Goal: Task Accomplishment & Management: Manage account settings

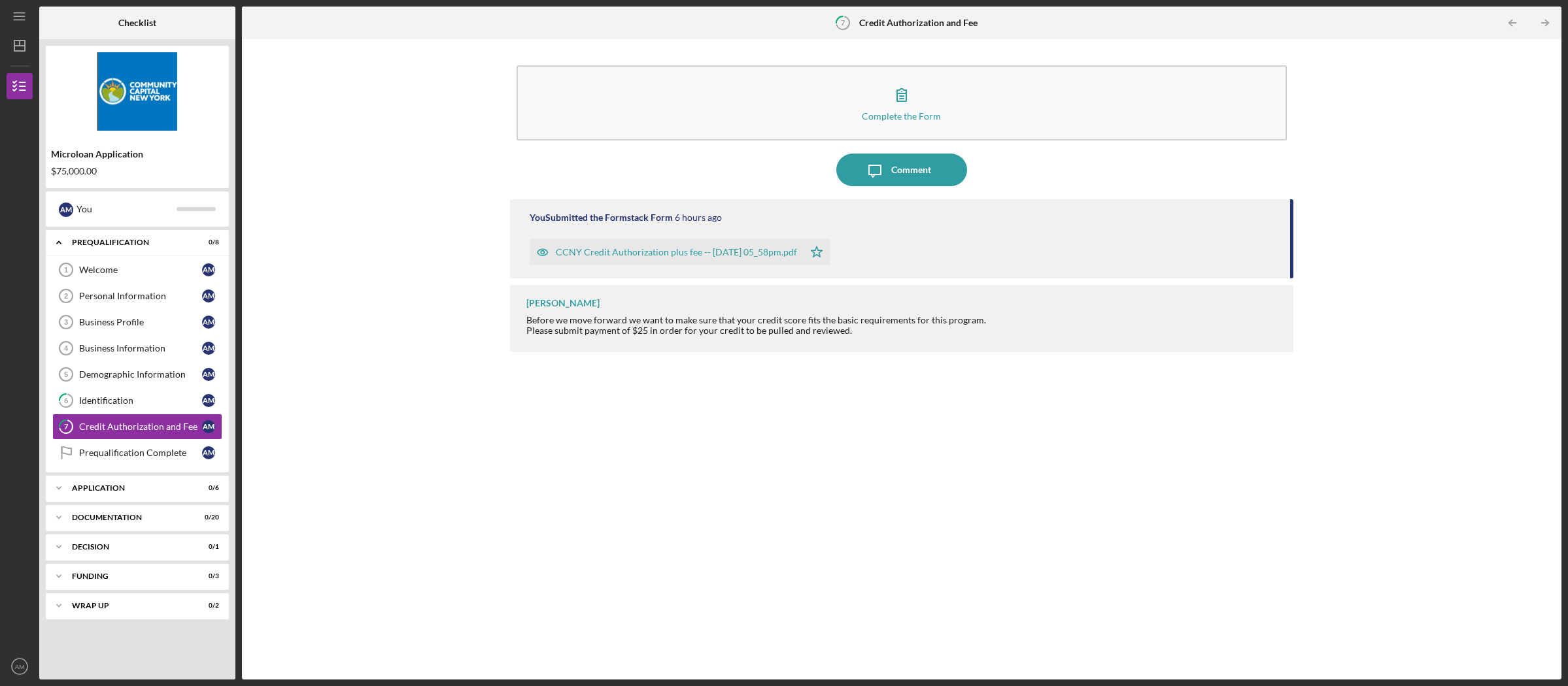
click at [534, 435] on div "You Submitted the Formstack Form 6 hours ago CCNY Credit Authorization plus fee…" at bounding box center [902, 430] width 784 height 461
click at [20, 665] on text "AM" at bounding box center [20, 667] width 9 height 7
click at [44, 635] on link "Logout" at bounding box center [79, 635] width 144 height 27
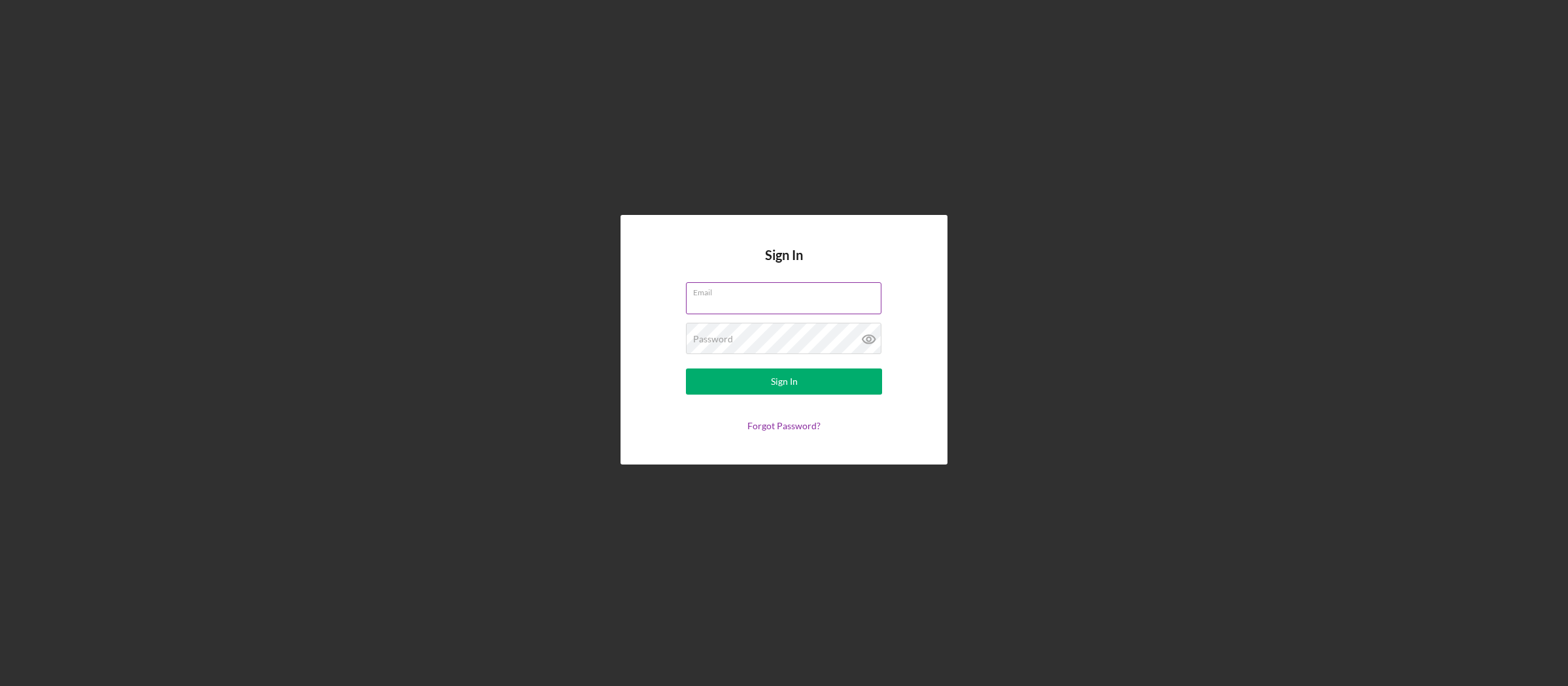
click at [752, 301] on input "Email" at bounding box center [784, 298] width 195 height 31
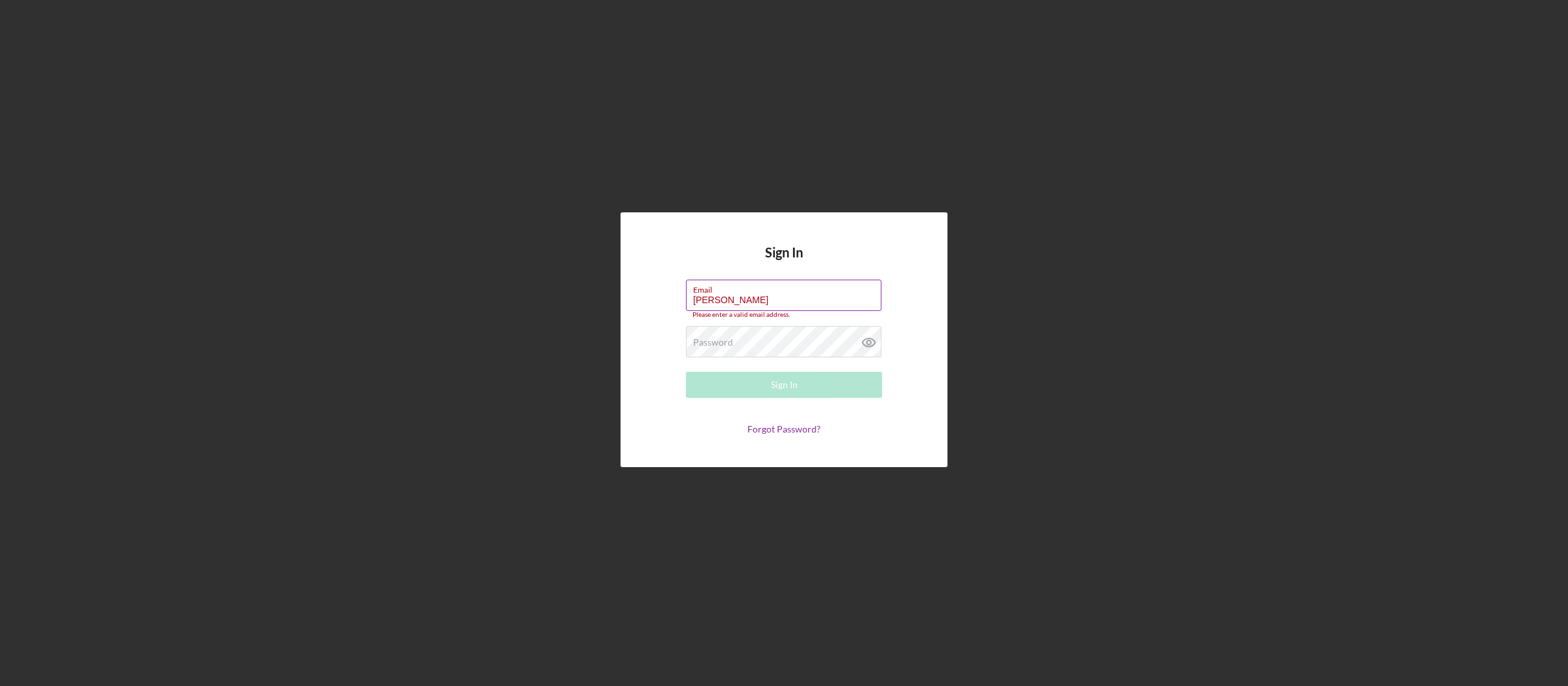
click at [767, 301] on input "[PERSON_NAME]" at bounding box center [784, 295] width 195 height 31
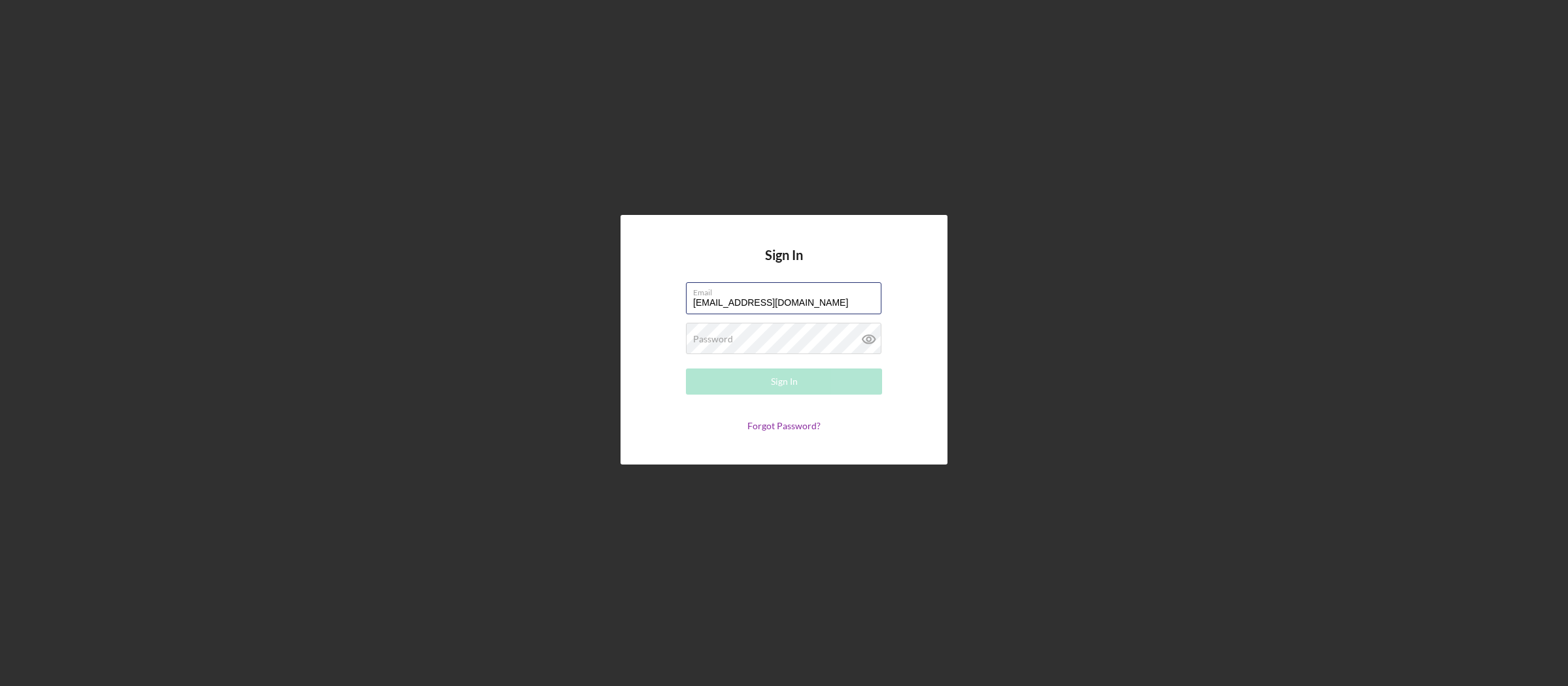
type input "[EMAIL_ADDRESS][DOMAIN_NAME]"
click at [795, 377] on div "Sign In" at bounding box center [784, 382] width 27 height 26
